Goal: Transaction & Acquisition: Purchase product/service

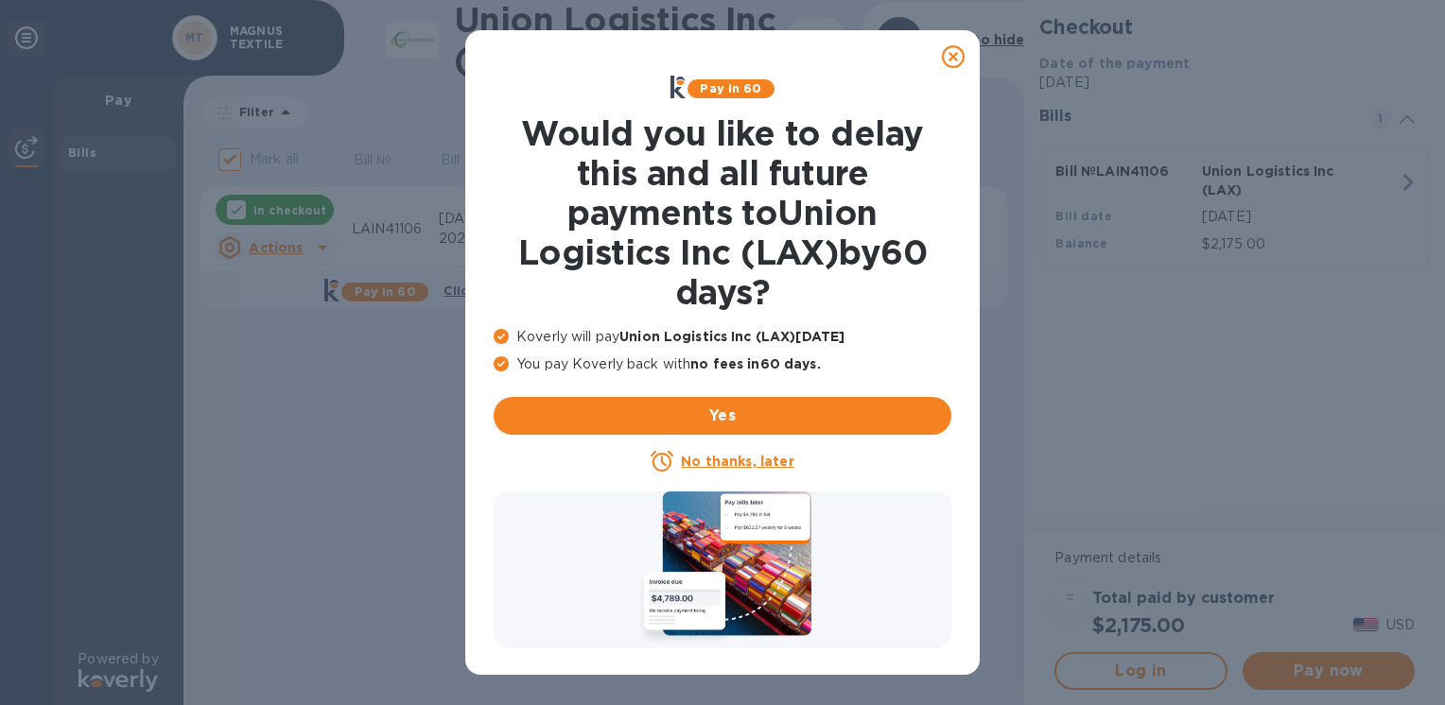
click at [730, 460] on u "No thanks, later" at bounding box center [737, 461] width 113 height 15
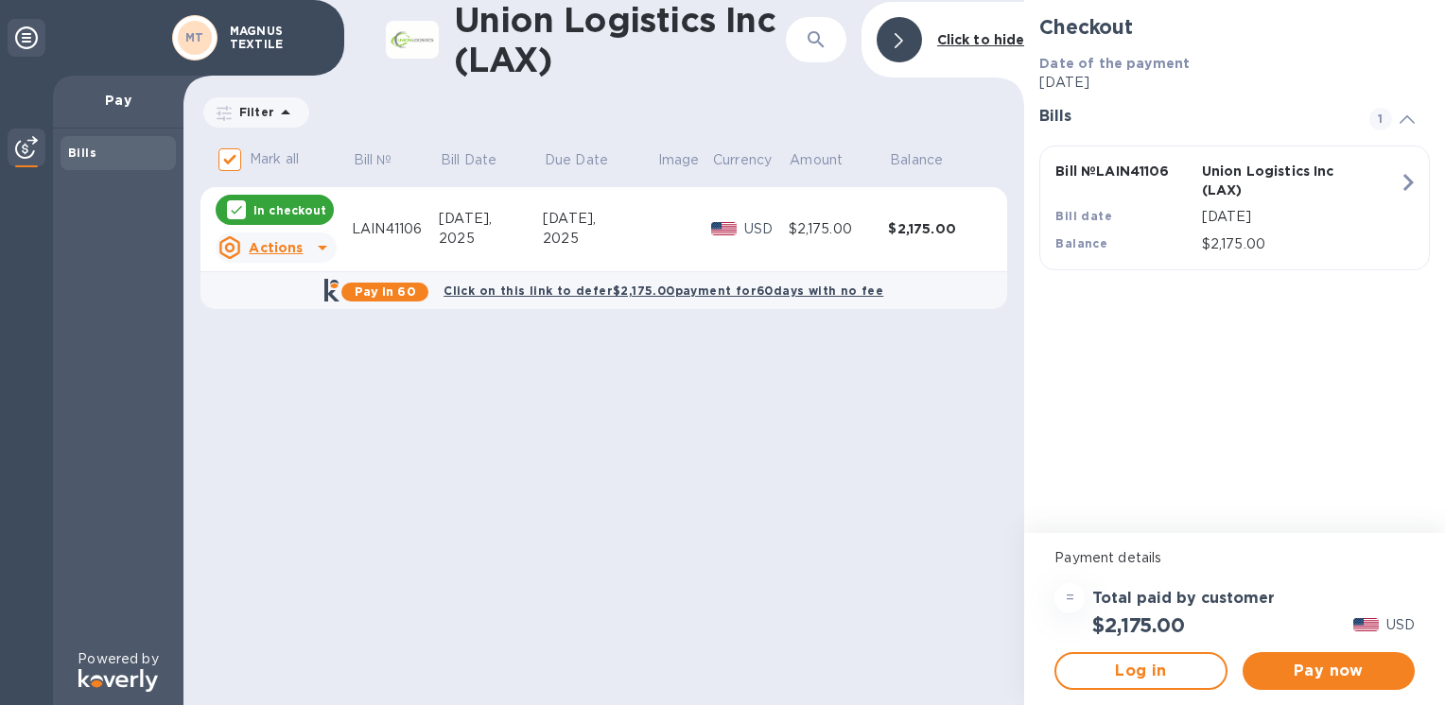
click at [829, 448] on div "Union Logistics Inc (LAX) ​ Click to hide Filter Amount Mark all Bill № Bill Da…" at bounding box center [603, 352] width 841 height 705
drag, startPoint x: 1307, startPoint y: 676, endPoint x: 1286, endPoint y: 671, distance: 21.3
click at [1307, 675] on span "Pay now" at bounding box center [1329, 671] width 142 height 23
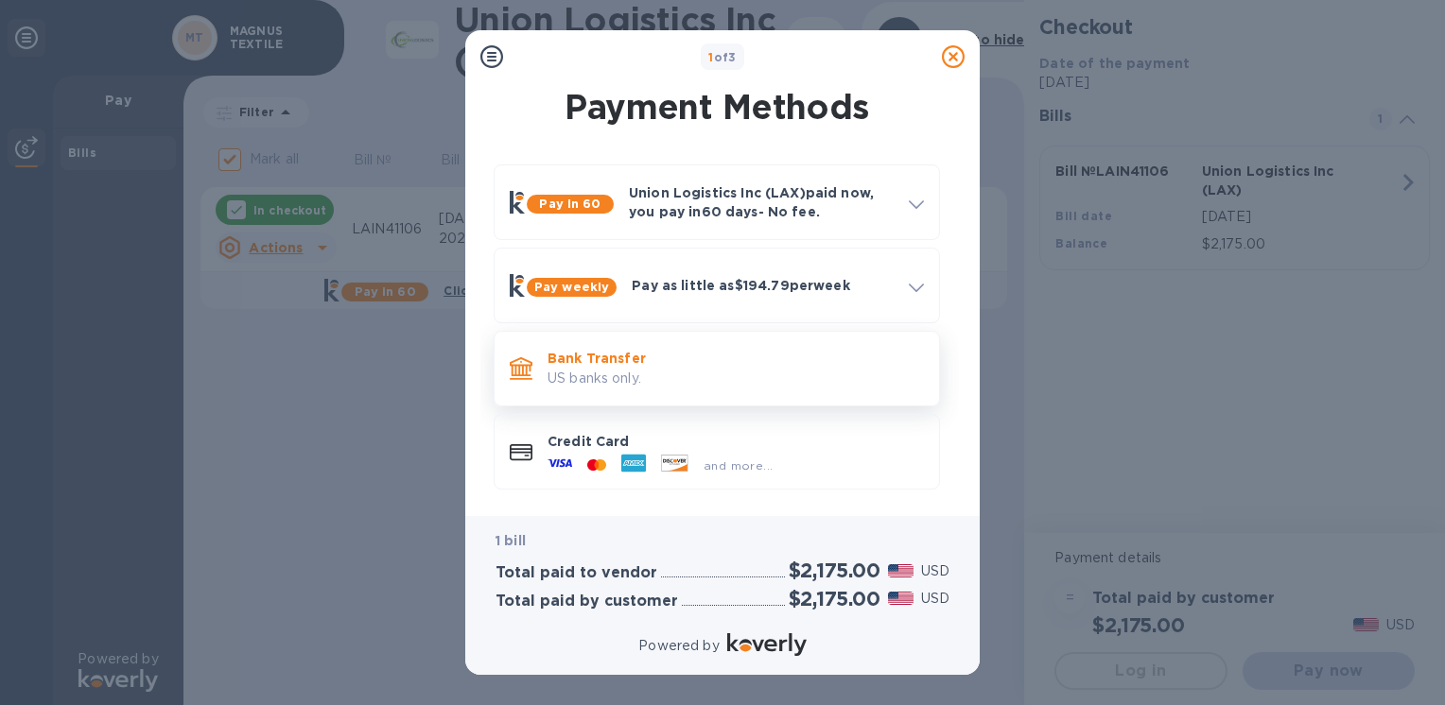
click at [732, 380] on p "US banks only." at bounding box center [736, 379] width 376 height 20
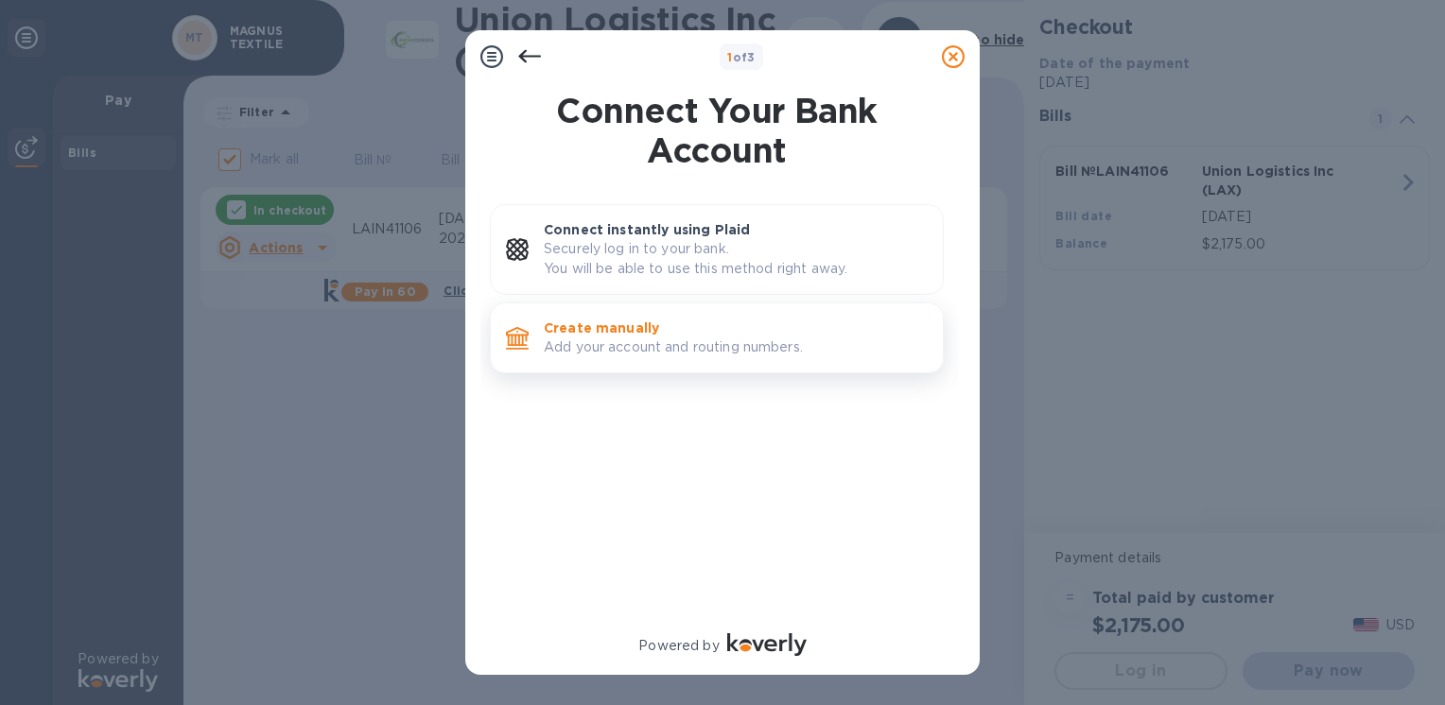
click at [641, 352] on p "Add your account and routing numbers." at bounding box center [736, 348] width 384 height 20
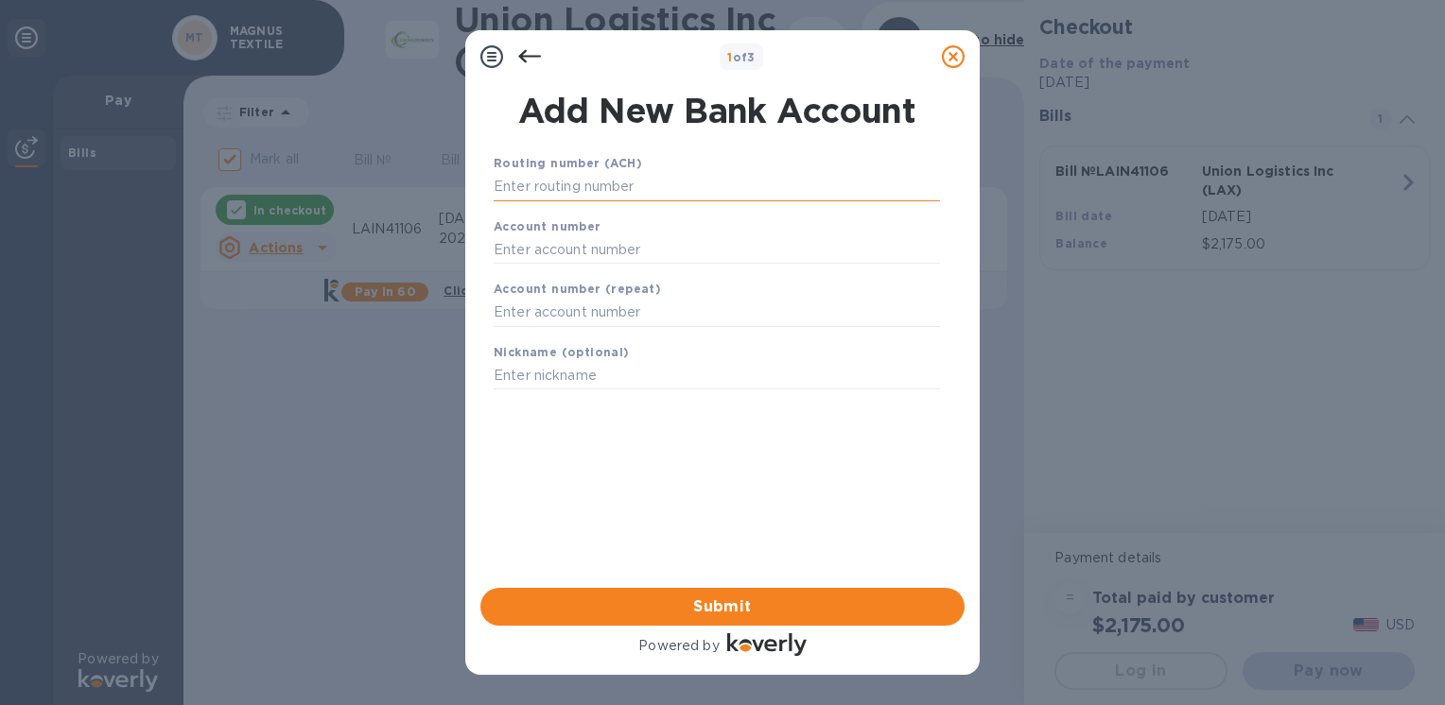
click at [578, 191] on input "text" at bounding box center [717, 187] width 446 height 28
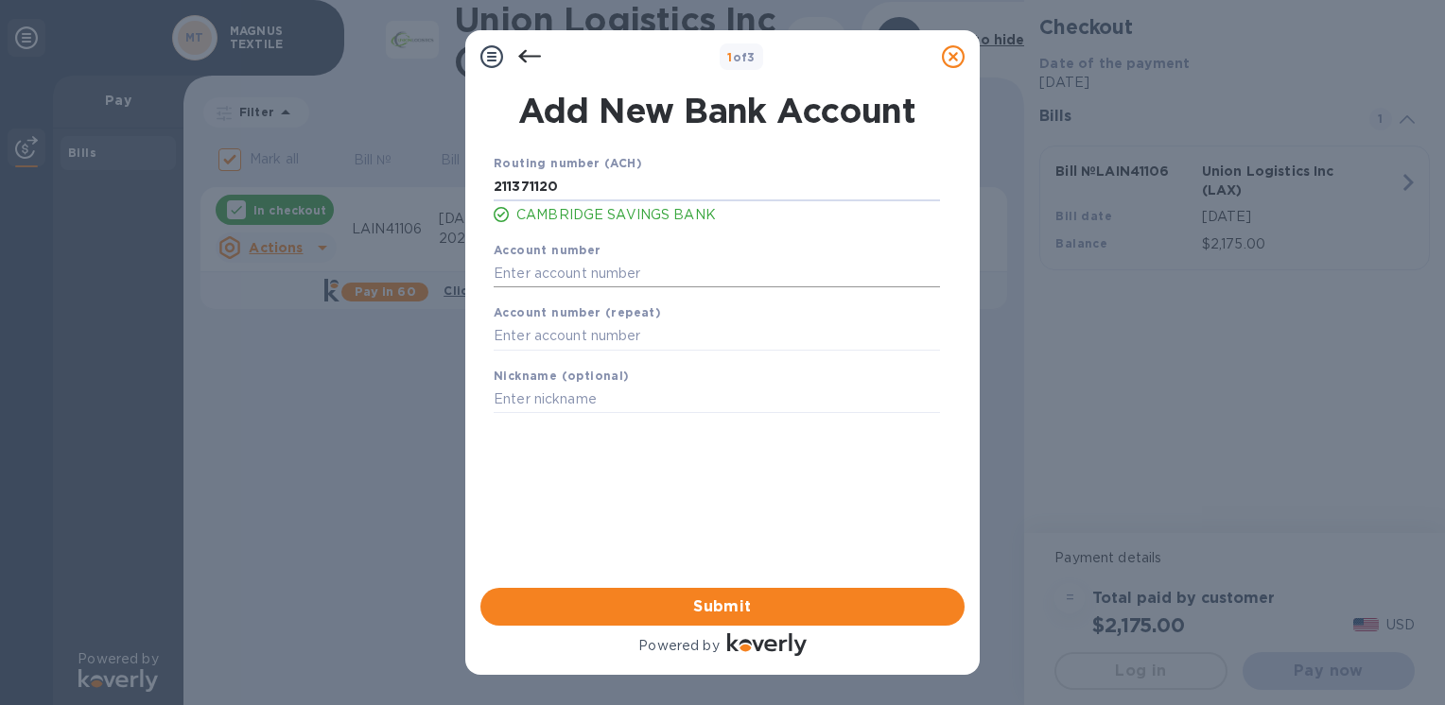
type input "211371120"
click at [576, 270] on input "text" at bounding box center [717, 273] width 446 height 28
click at [574, 282] on input "text" at bounding box center [717, 273] width 446 height 28
type input "11093028"
click at [583, 339] on input "text" at bounding box center [717, 336] width 446 height 28
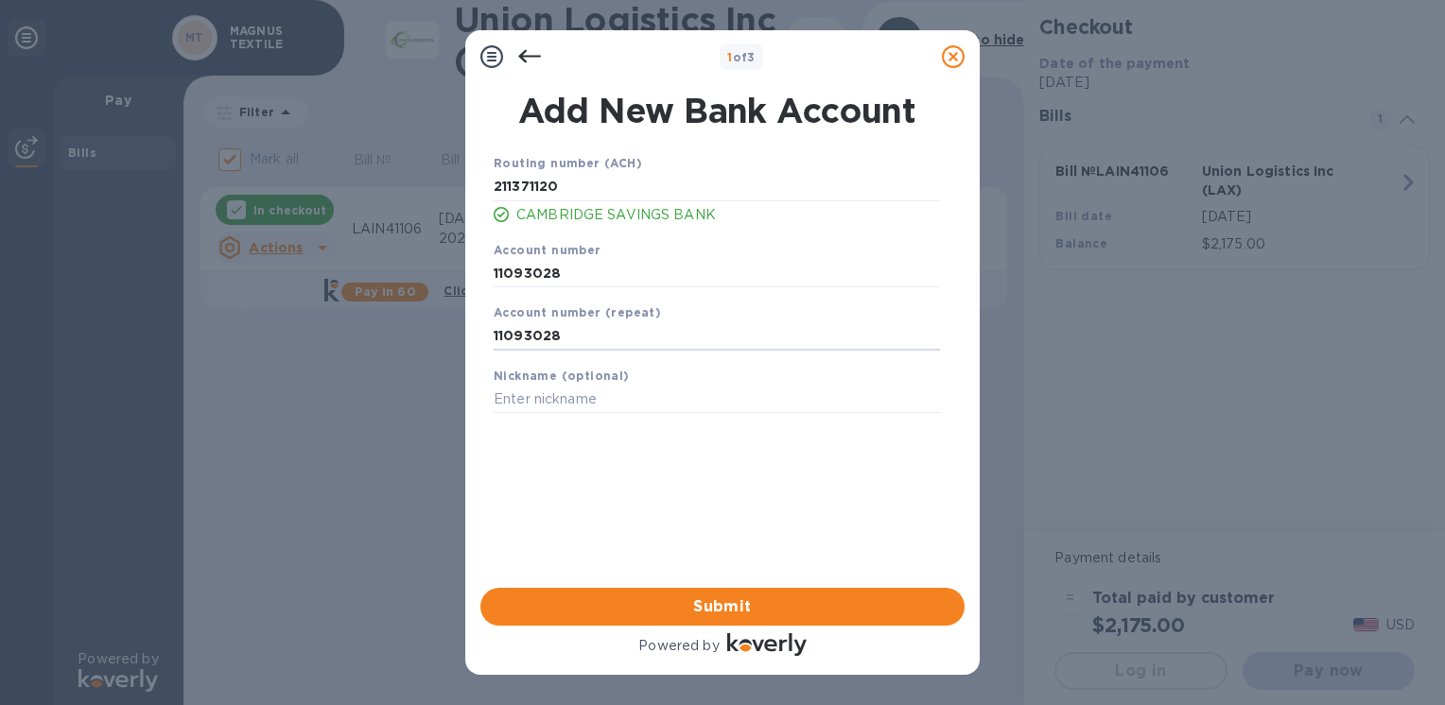
type input "11093028"
click at [610, 487] on div "Routing number (ACH) [US_BANK_ROUTING_MICR] CAMBRIDGE SAVINGS BANK Account numb…" at bounding box center [717, 346] width 484 height 416
click at [590, 403] on input "text" at bounding box center [717, 400] width 446 height 28
type input "[PERSON_NAME]"
click at [721, 481] on div "Routing number (ACH) [US_BANK_ROUTING_MICR] CAMBRIDGE SAVINGS BANK Account numb…" at bounding box center [717, 346] width 484 height 416
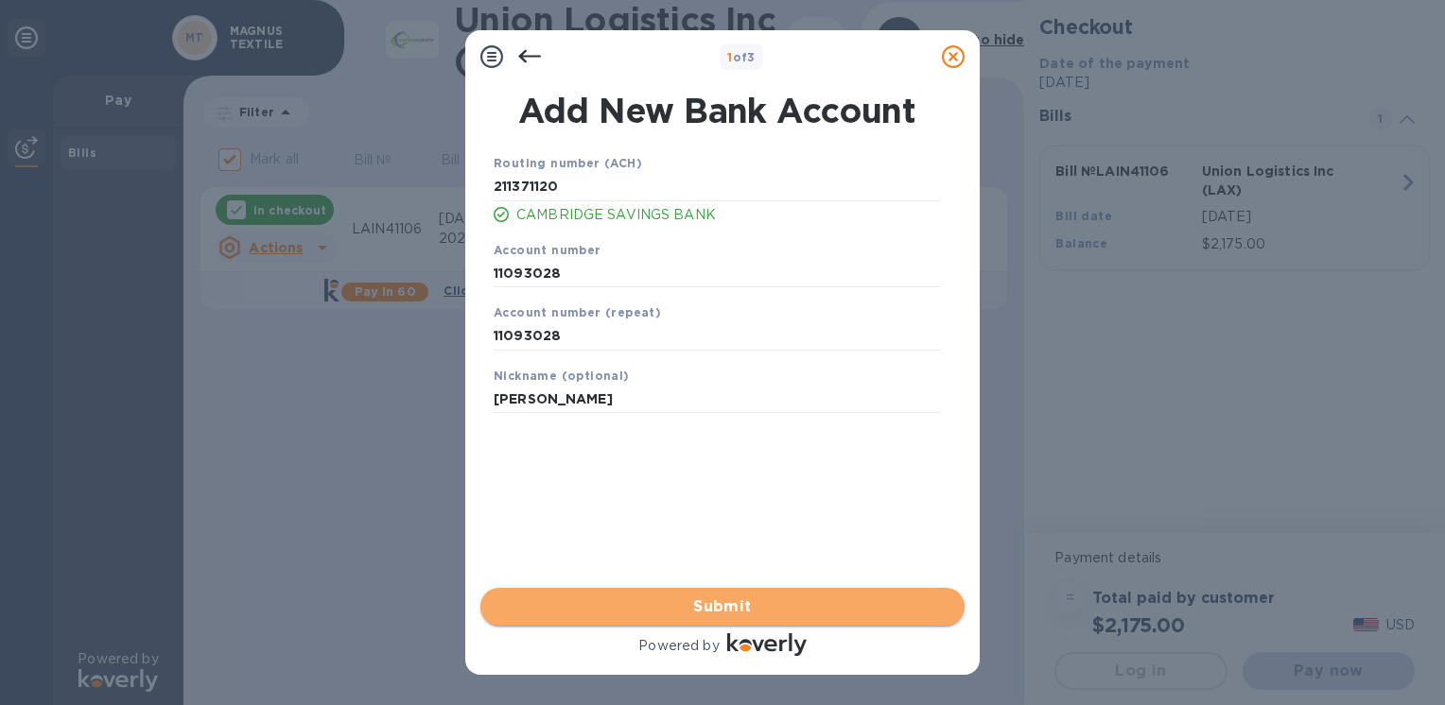
click at [635, 607] on span "Submit" at bounding box center [723, 607] width 454 height 23
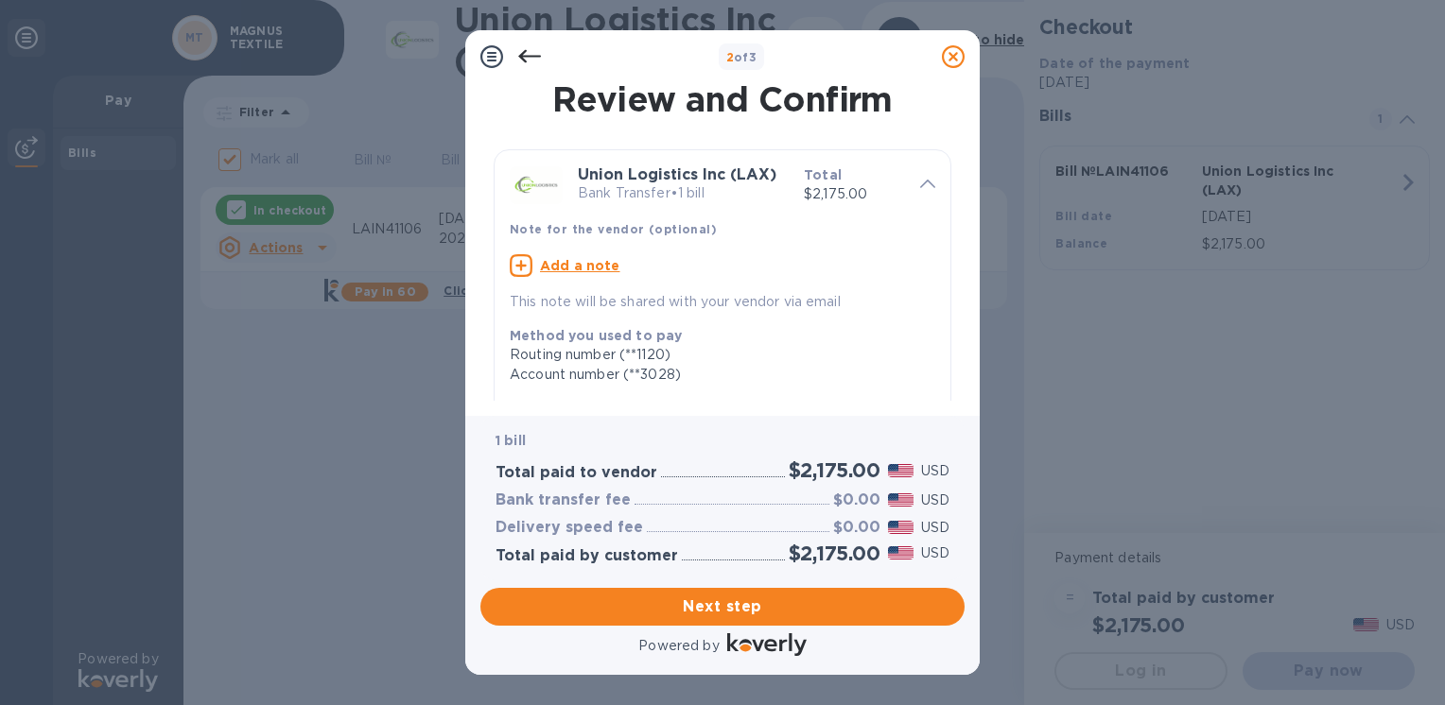
scroll to position [348, 0]
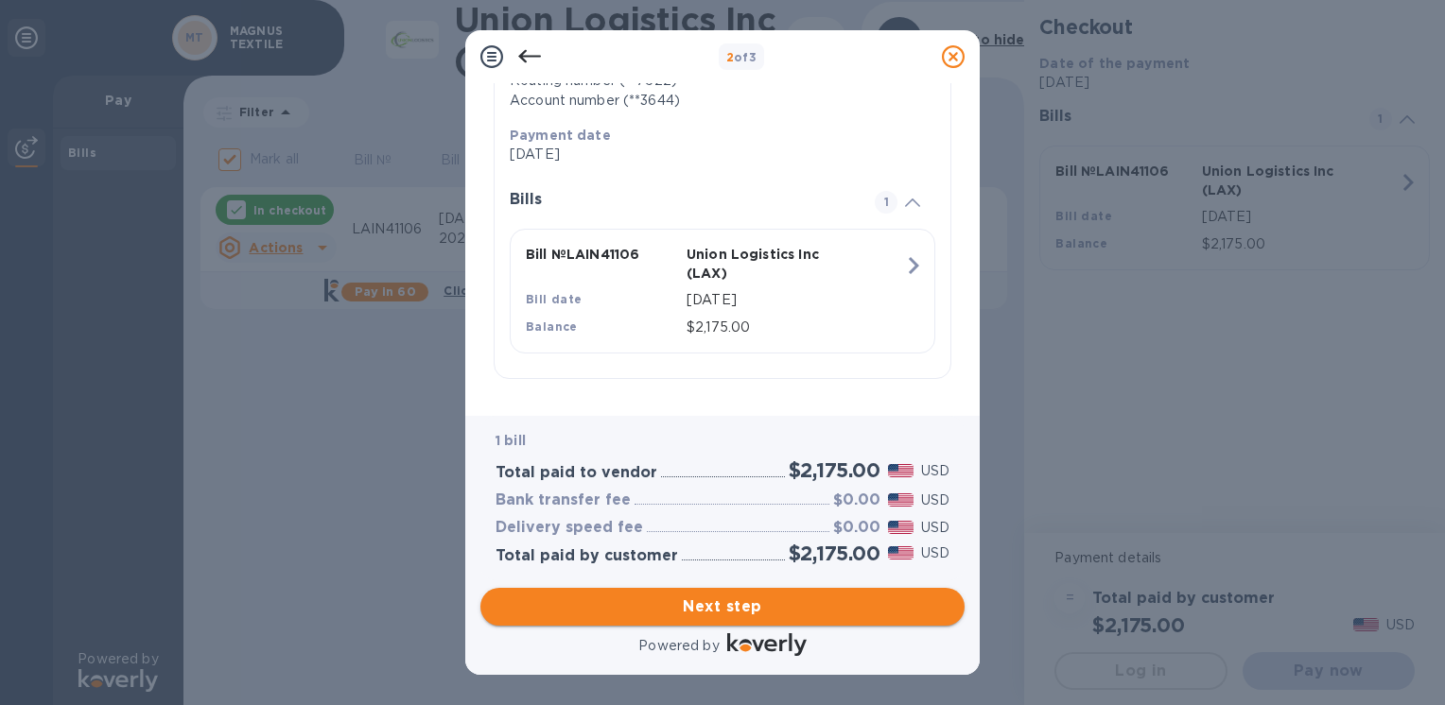
click at [664, 612] on span "Next step" at bounding box center [723, 607] width 454 height 23
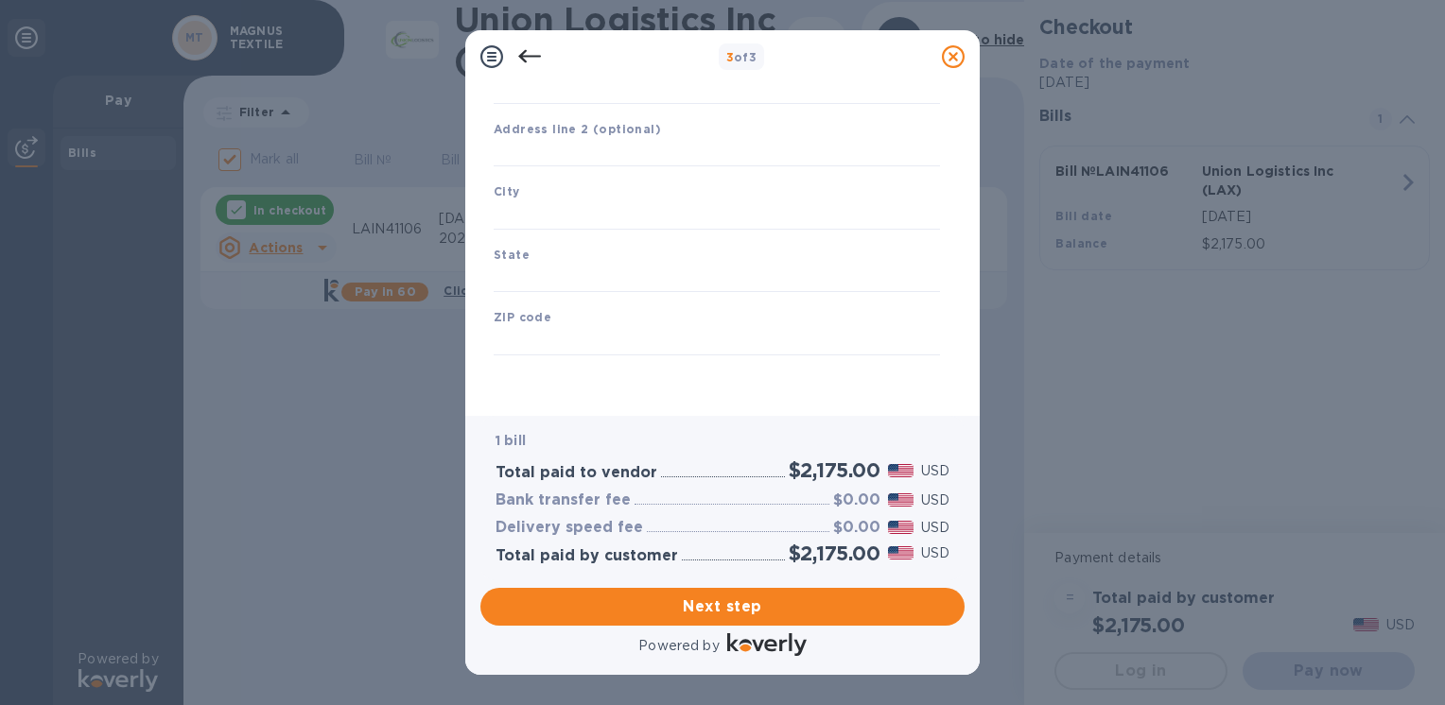
scroll to position [221, 0]
type input "[GEOGRAPHIC_DATA]"
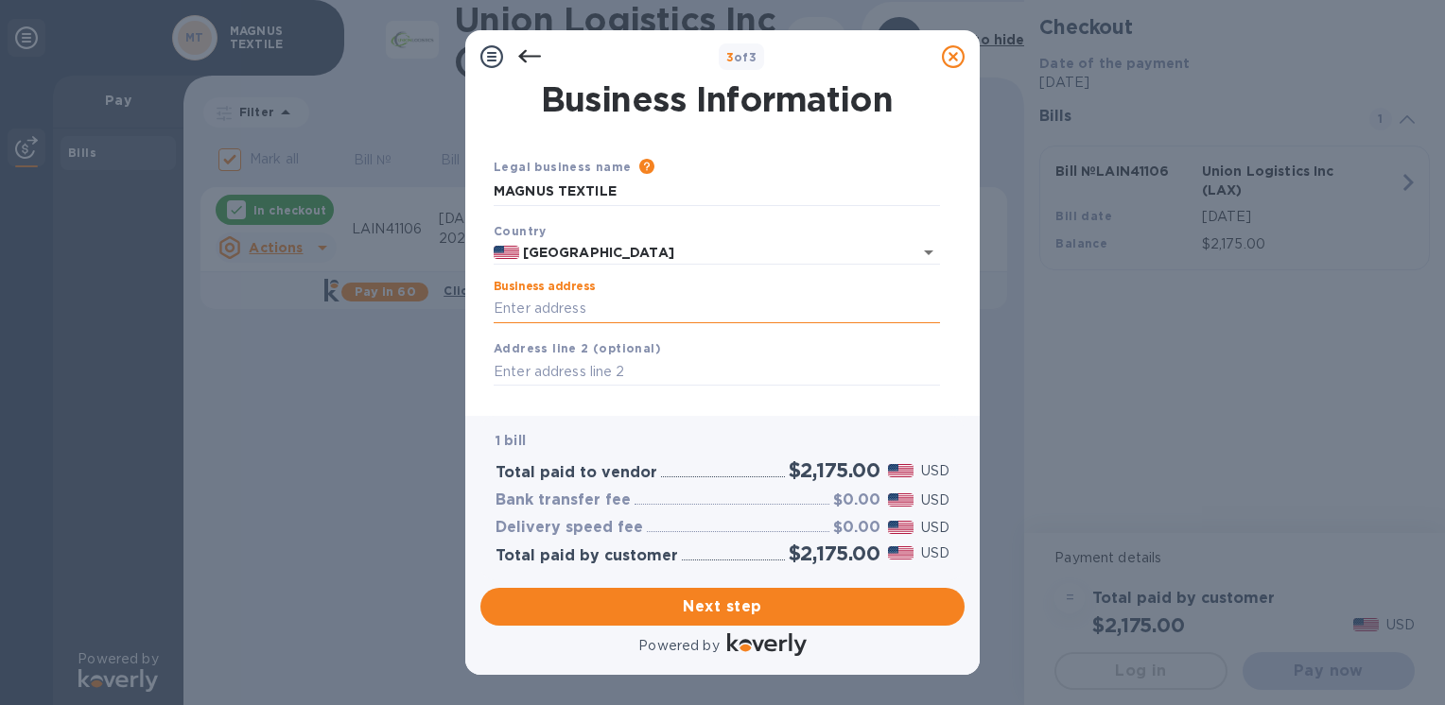
click at [550, 308] on input "Business address" at bounding box center [717, 309] width 446 height 28
type input "[STREET_ADDRESS]"
type input "Suite 120"
type input "Acton"
type input "MA"
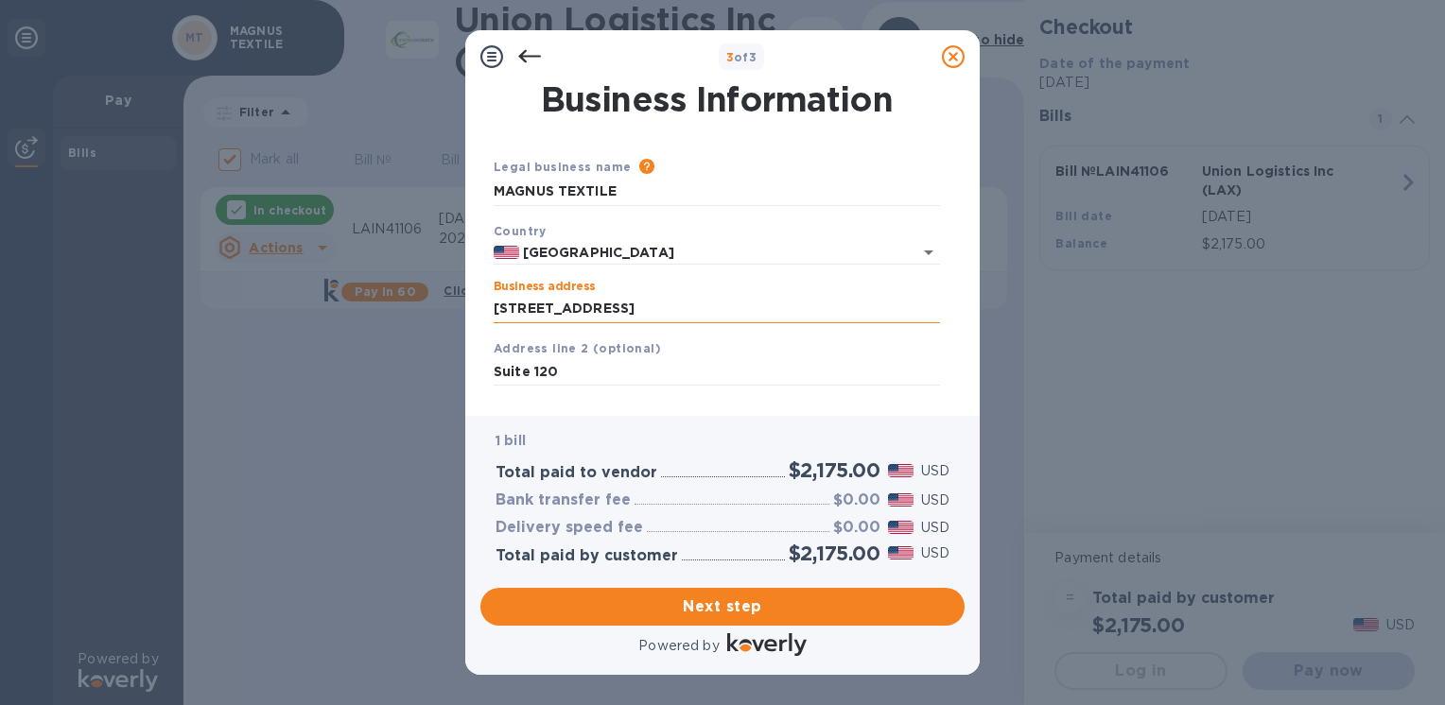
type input "01720"
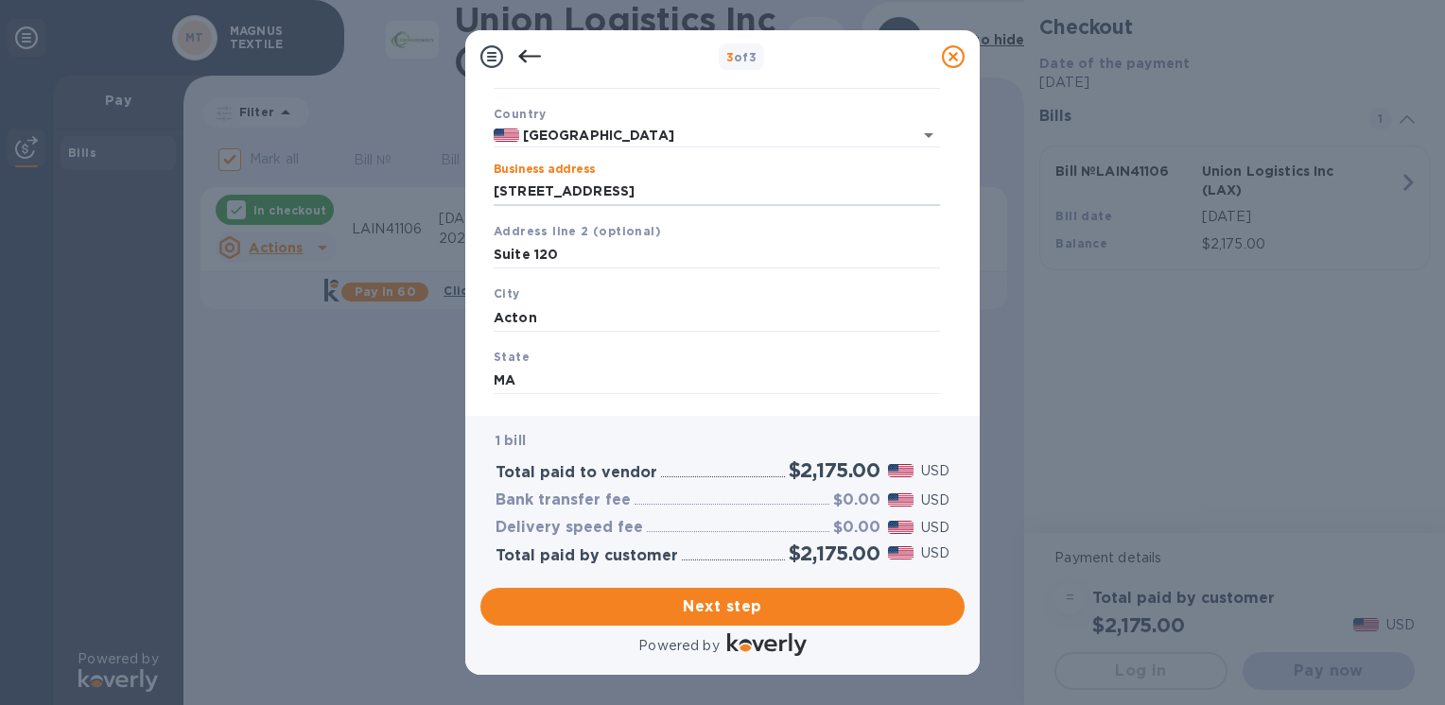
scroll to position [221, 0]
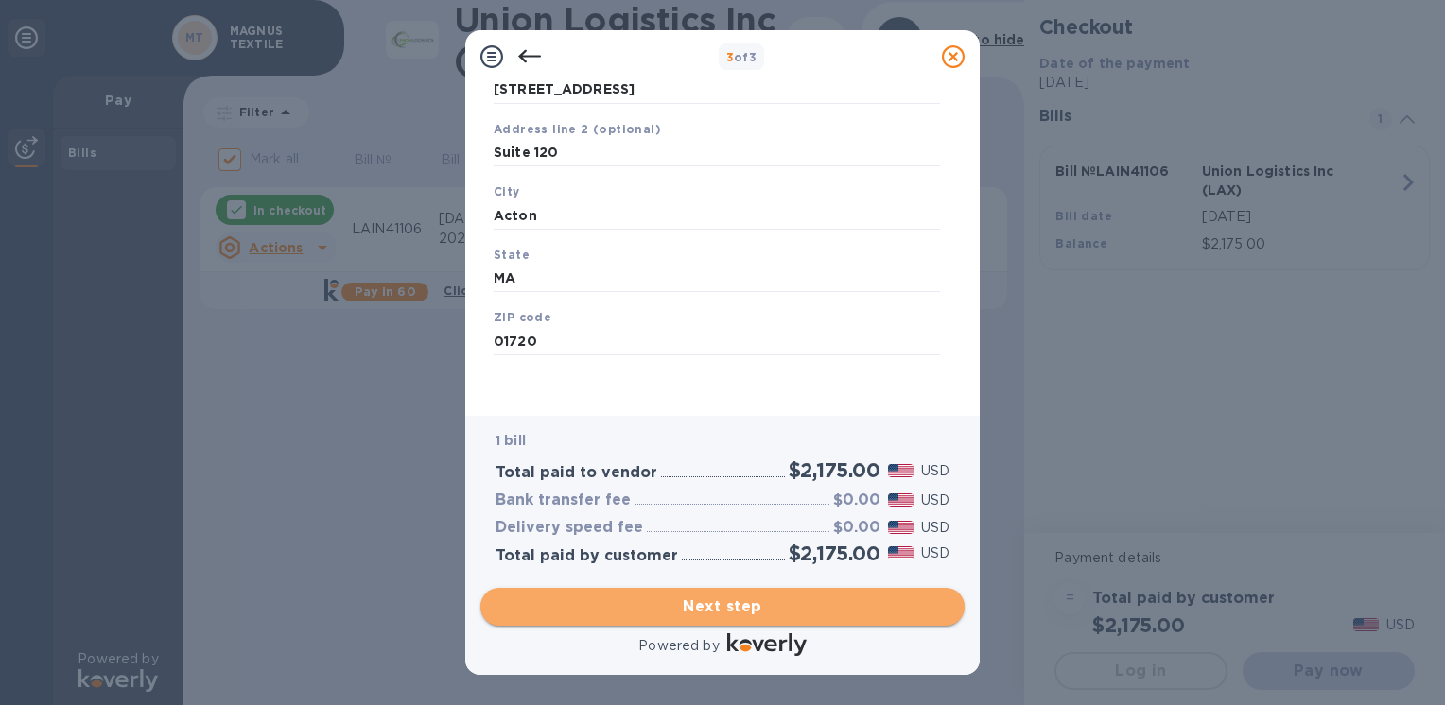
click at [601, 612] on span "Next step" at bounding box center [723, 607] width 454 height 23
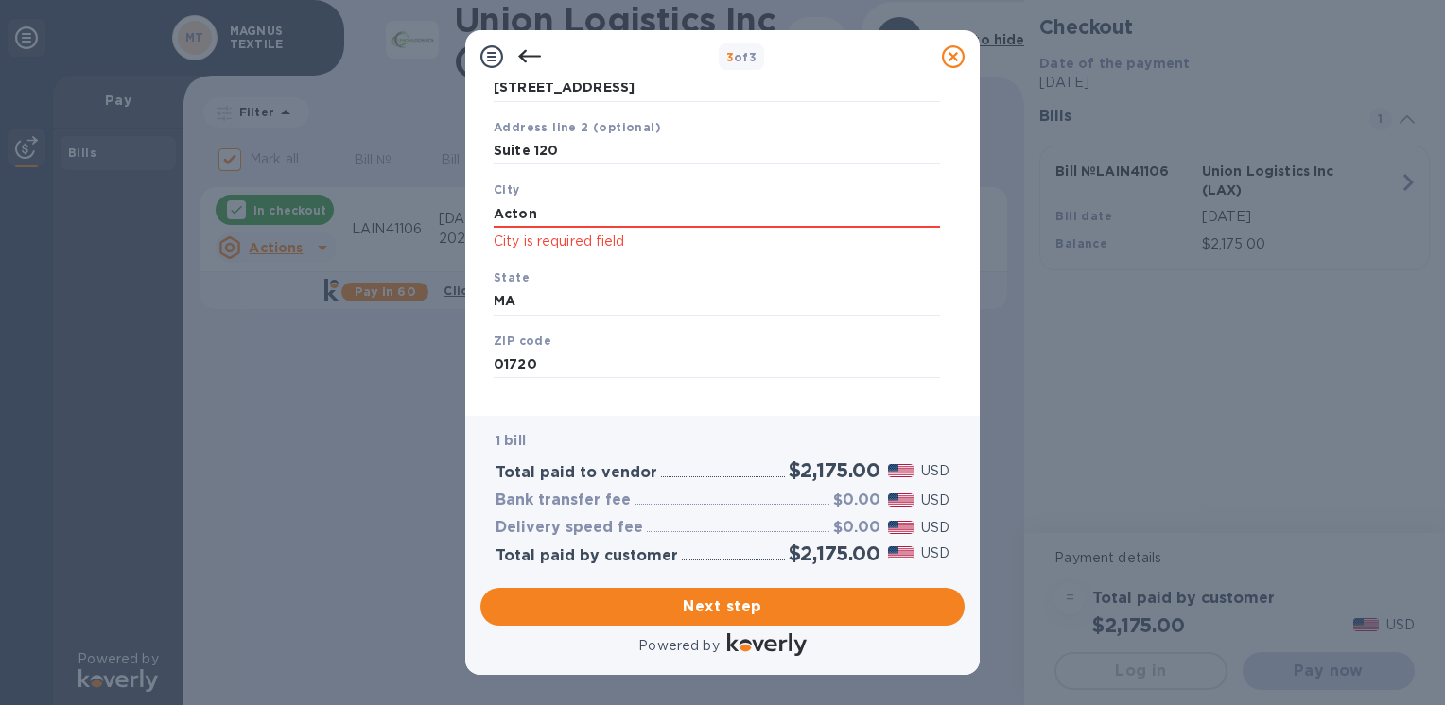
drag, startPoint x: 559, startPoint y: 224, endPoint x: 378, endPoint y: 223, distance: 180.6
click at [377, 225] on div "3 of 3 Business Information Legal business name Please provide the legal name t…" at bounding box center [722, 352] width 1445 height 705
type input "Acton"
click at [684, 424] on div "1 bill Total paid to vendor $2,175.00 USD Bank transfer fee $0.00 USD Delivery …" at bounding box center [722, 498] width 484 height 164
click at [772, 614] on span "Next step" at bounding box center [723, 607] width 454 height 23
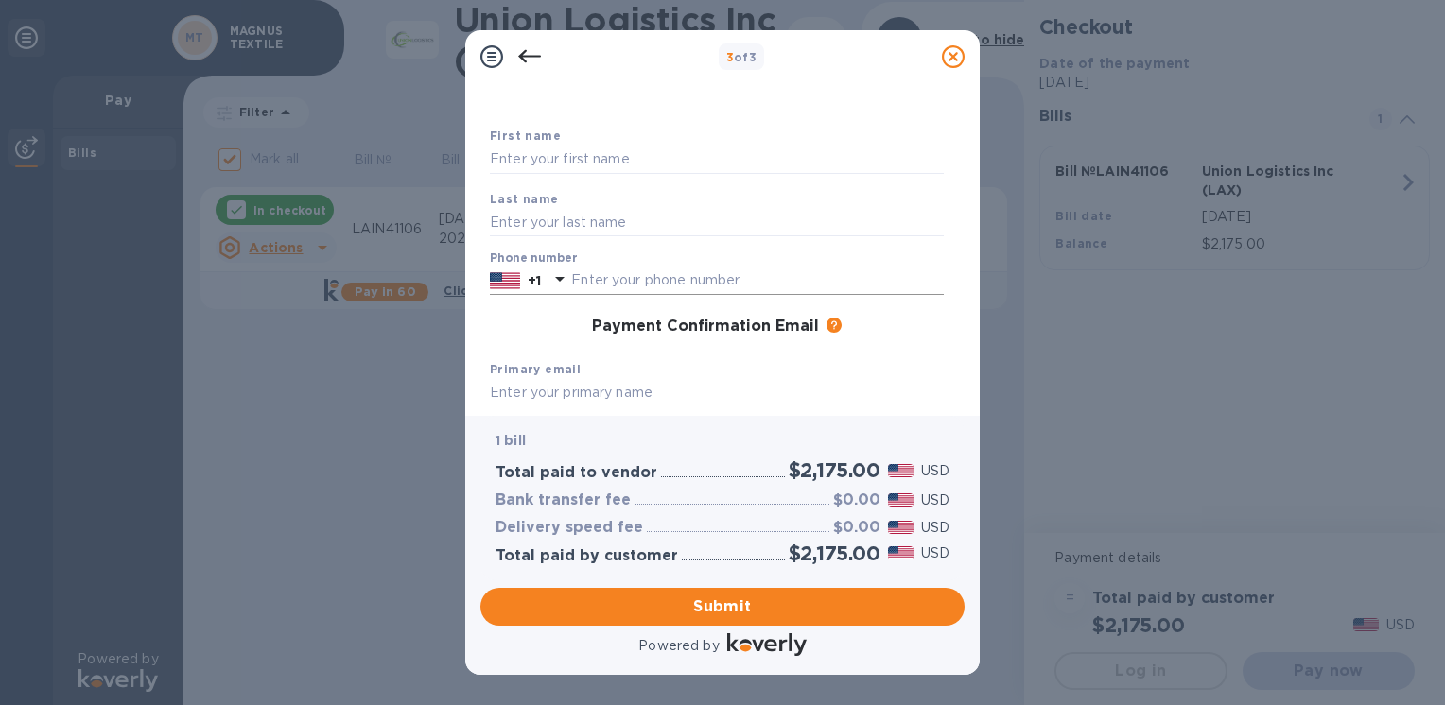
scroll to position [0, 0]
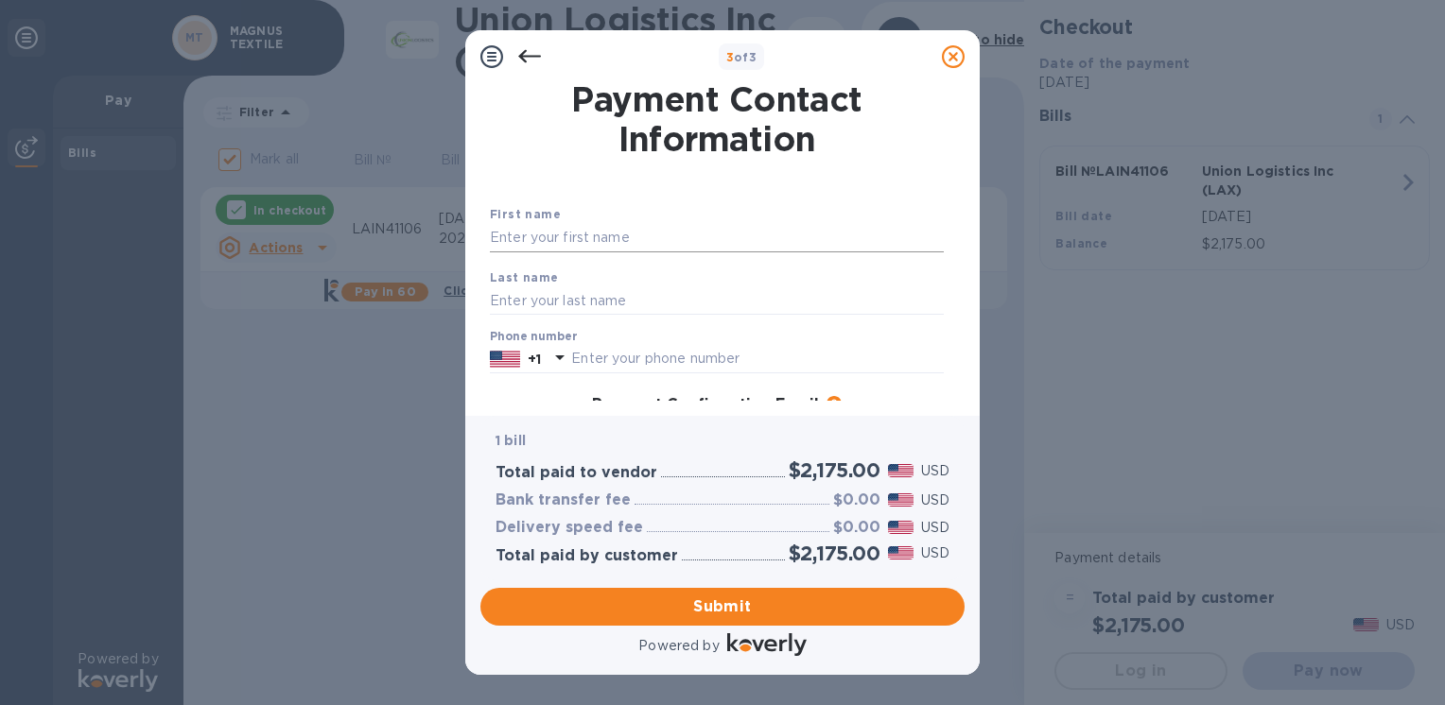
click at [603, 233] on input "text" at bounding box center [717, 238] width 454 height 28
type input "Shash"
click at [559, 308] on input "text" at bounding box center [717, 301] width 454 height 28
type input "[PERSON_NAME]"
click at [637, 359] on input "text" at bounding box center [757, 359] width 373 height 28
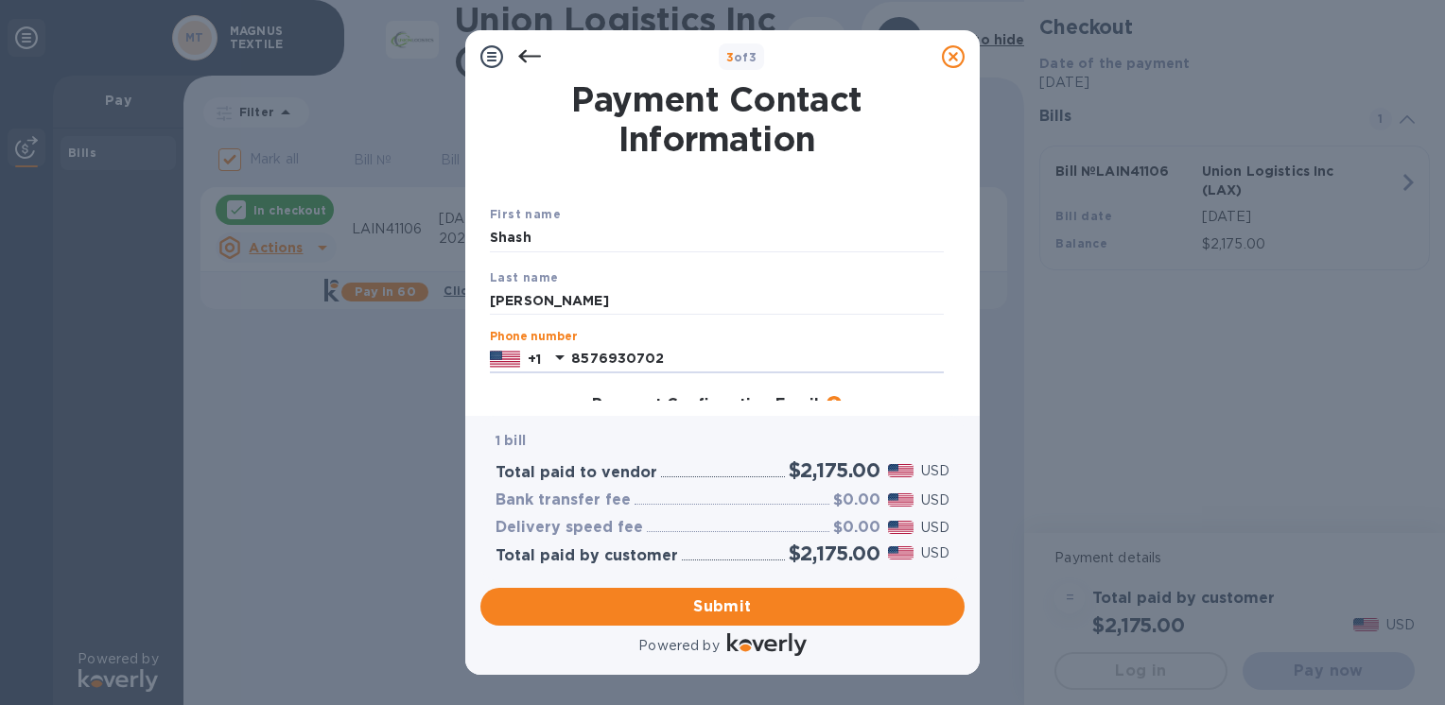
scroll to position [265, 0]
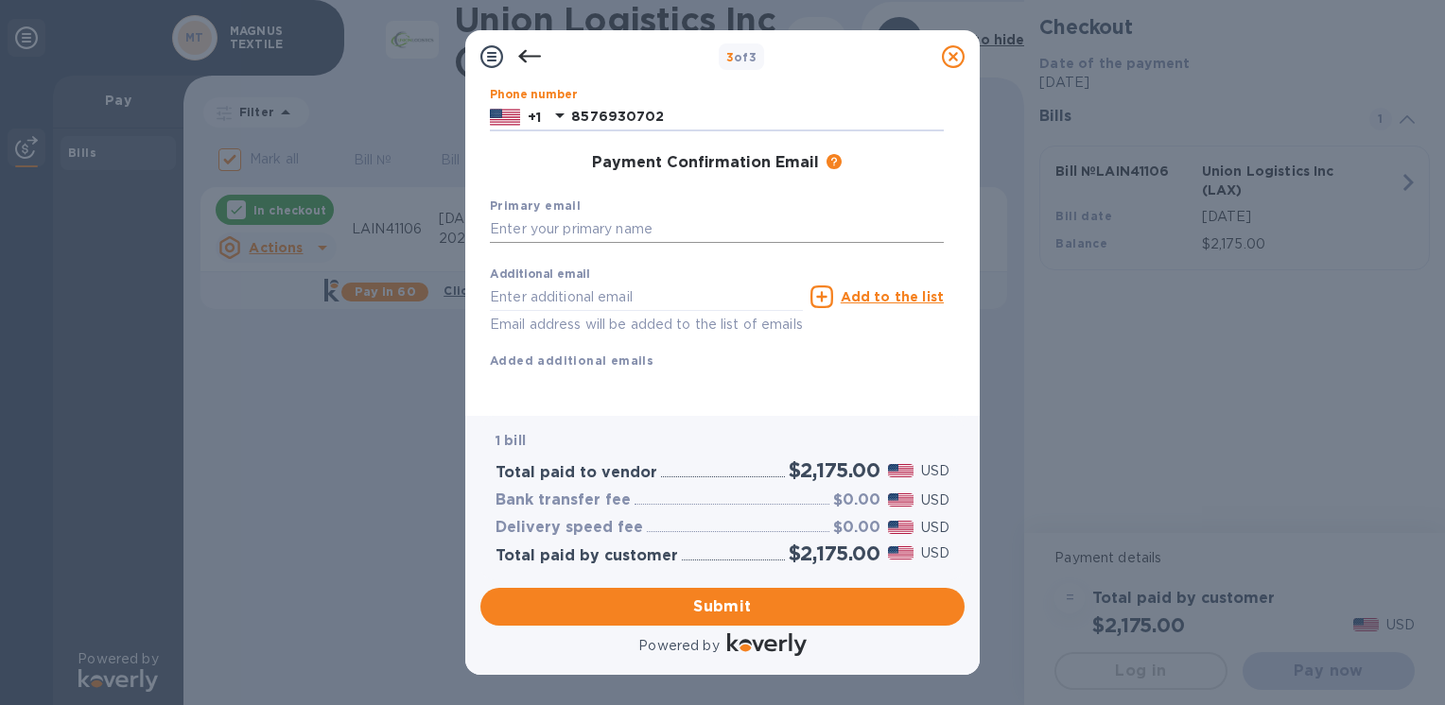
type input "8576930702"
click at [608, 216] on input "text" at bounding box center [717, 230] width 454 height 28
type input "[EMAIL_ADDRESS][DOMAIN_NAME]"
click at [726, 360] on div "First name Shash Last name [PERSON_NAME] Phone number [PHONE_NUMBER] Payment Co…" at bounding box center [717, 181] width 454 height 439
click at [670, 587] on div "Submit" at bounding box center [722, 607] width 499 height 53
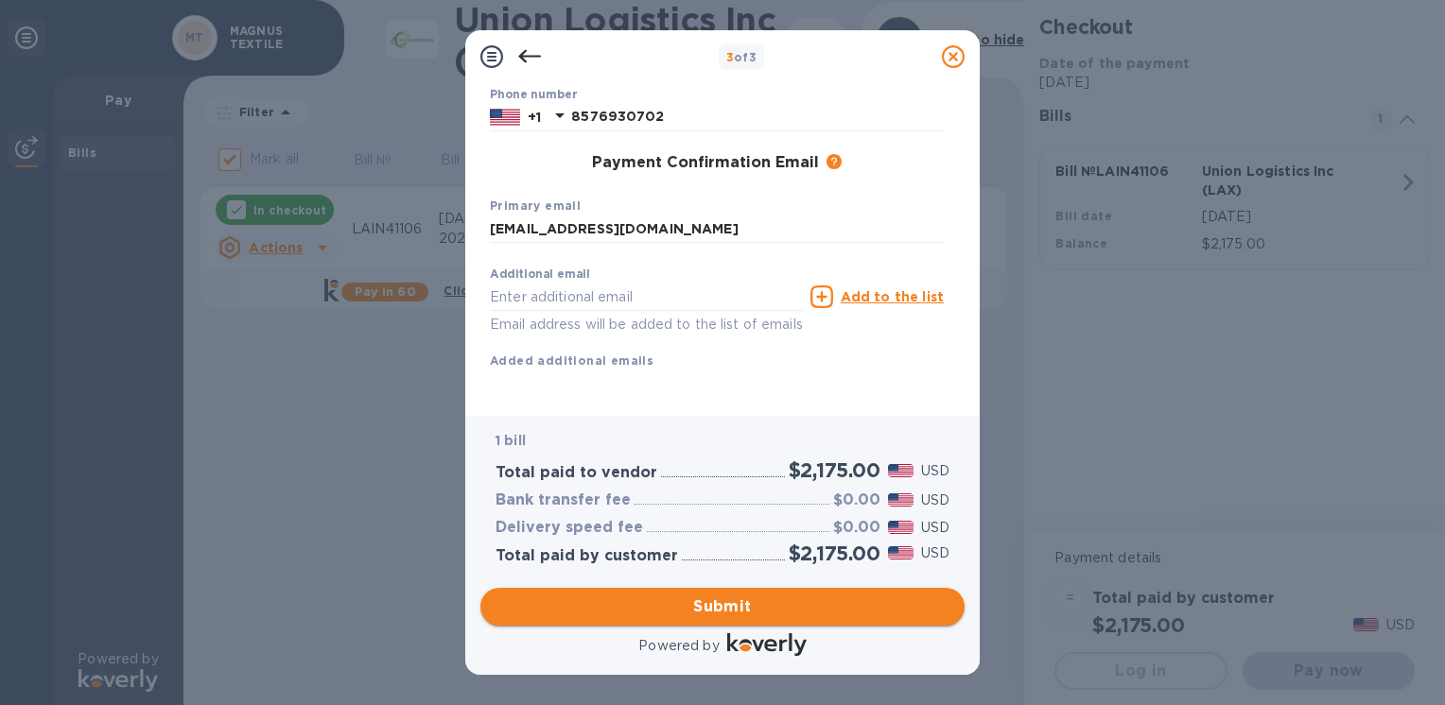
click at [688, 610] on span "Submit" at bounding box center [723, 607] width 454 height 23
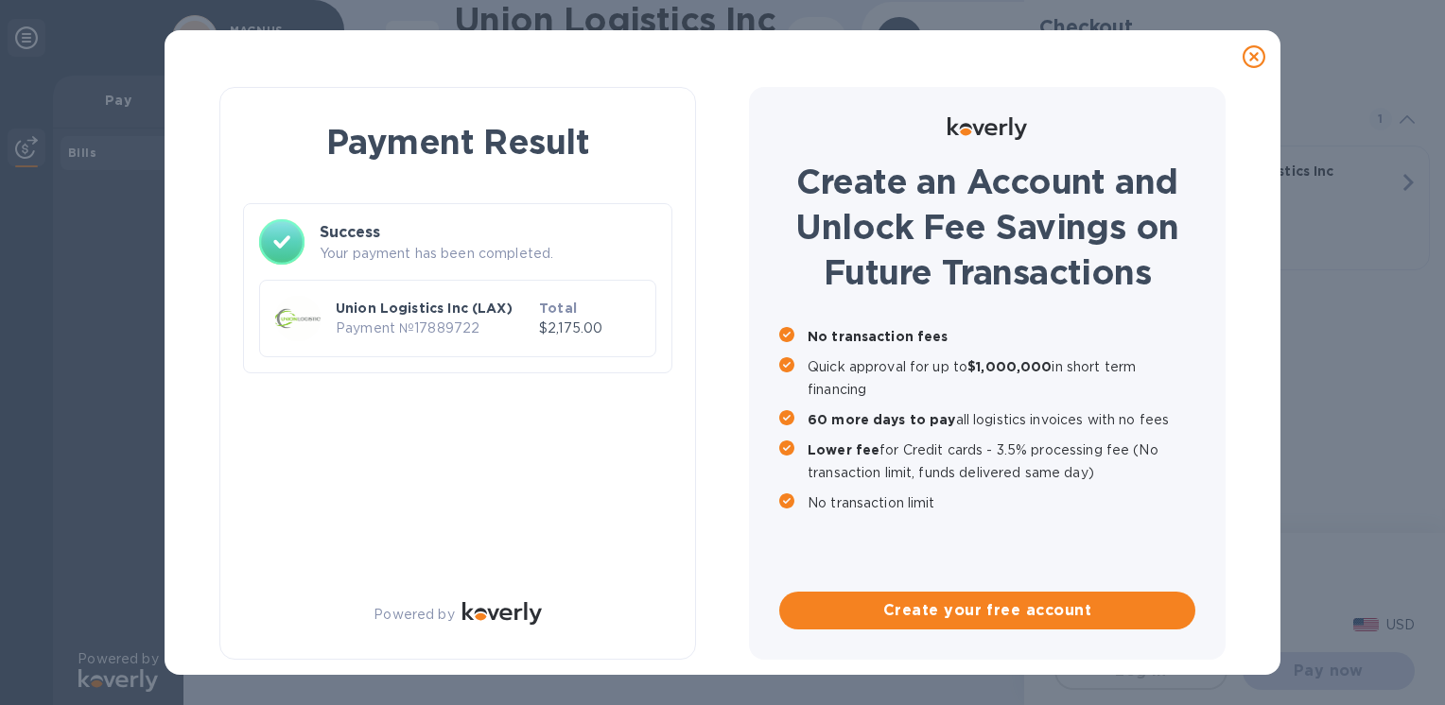
checkbox input "false"
drag, startPoint x: 337, startPoint y: 326, endPoint x: 474, endPoint y: 329, distance: 137.1
click at [474, 329] on p "Payment № 17889722" at bounding box center [434, 329] width 196 height 20
drag, startPoint x: 474, startPoint y: 329, endPoint x: 447, endPoint y: 437, distance: 111.0
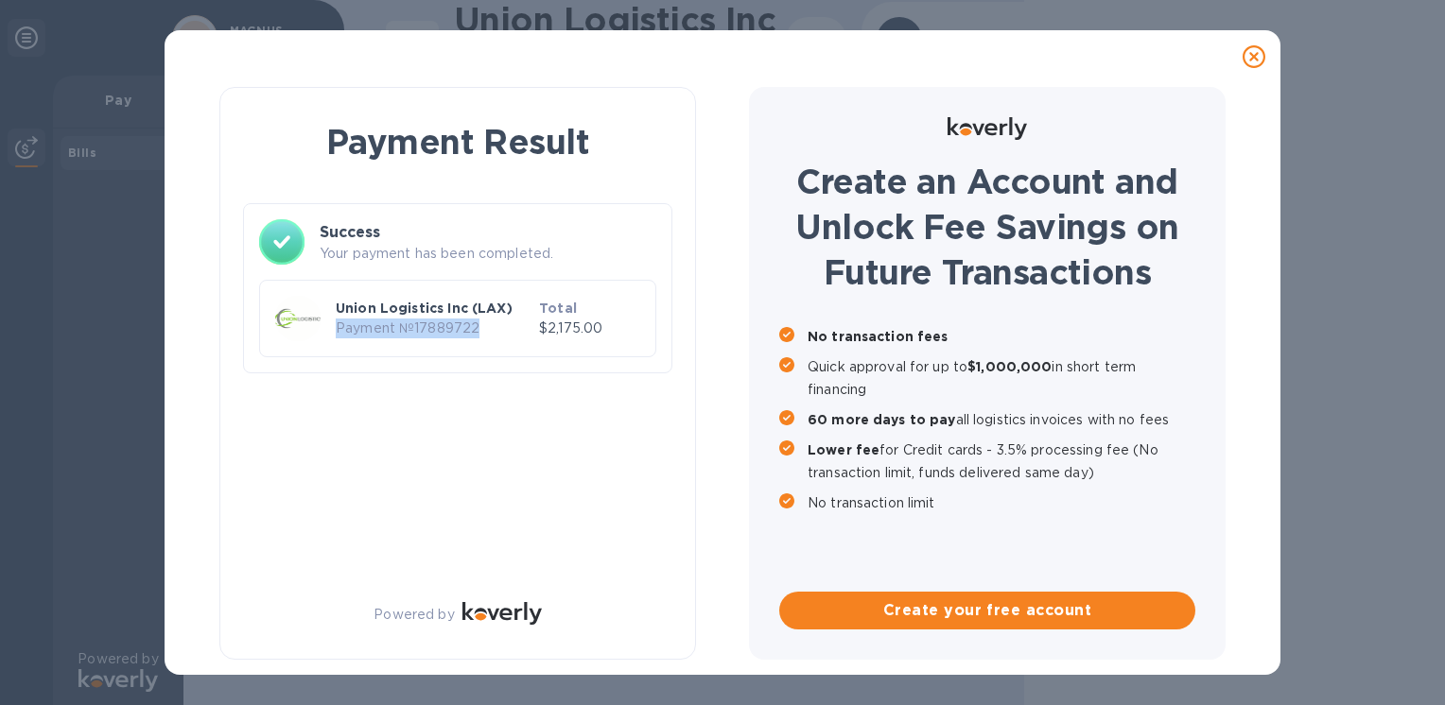
click at [447, 437] on div "Payment Result Success Your payment has been completed. Union Logistics Inc (LA…" at bounding box center [457, 373] width 477 height 573
